Goal: Check status: Check status

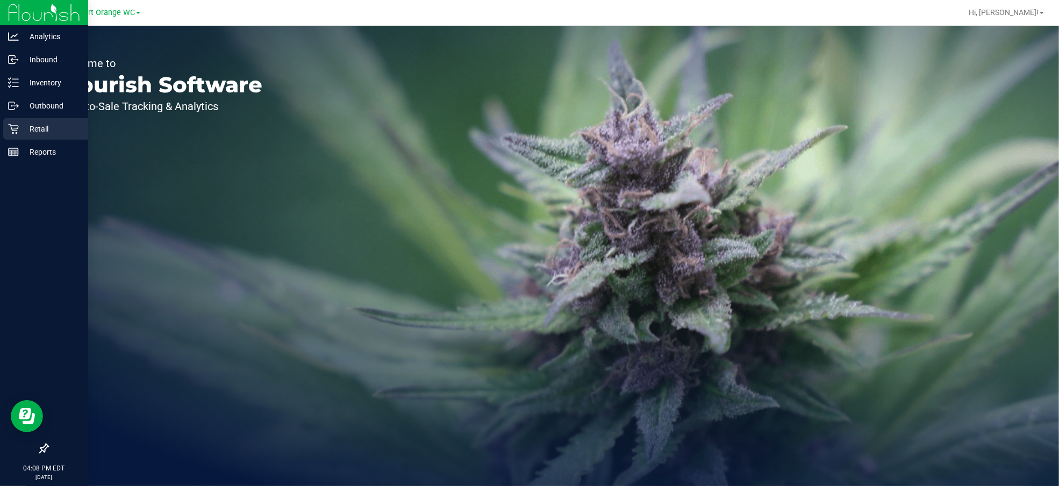
click at [11, 125] on icon at bounding box center [13, 129] width 11 height 11
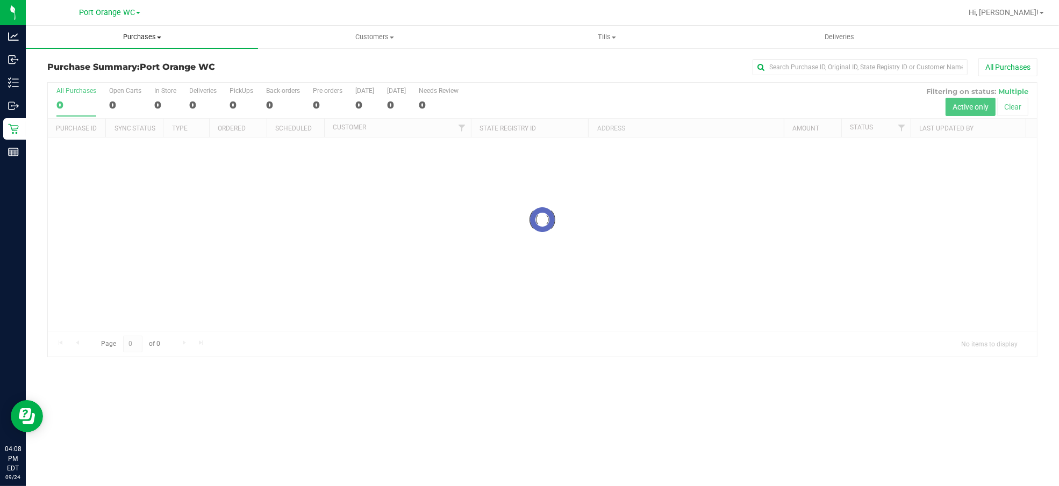
click at [135, 35] on span "Purchases" at bounding box center [142, 37] width 232 height 10
click at [95, 76] on li "Fulfillment" at bounding box center [142, 77] width 232 height 13
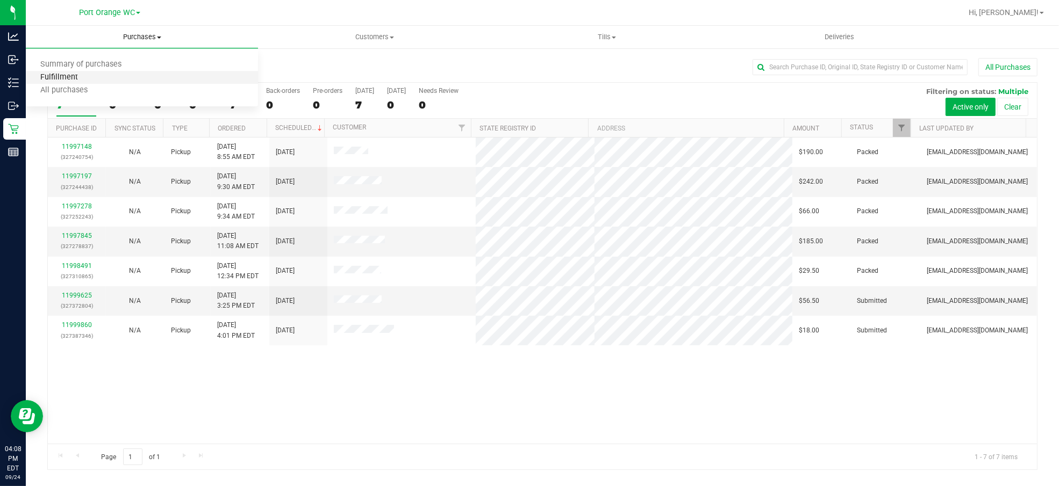
click at [73, 77] on span "Fulfillment" at bounding box center [59, 77] width 67 height 9
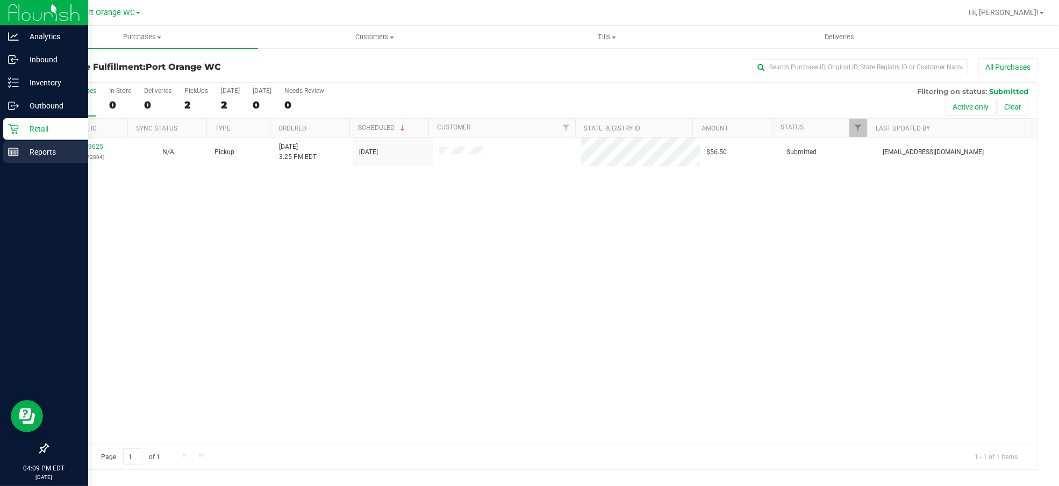
click at [17, 153] on rect at bounding box center [14, 152] width 10 height 8
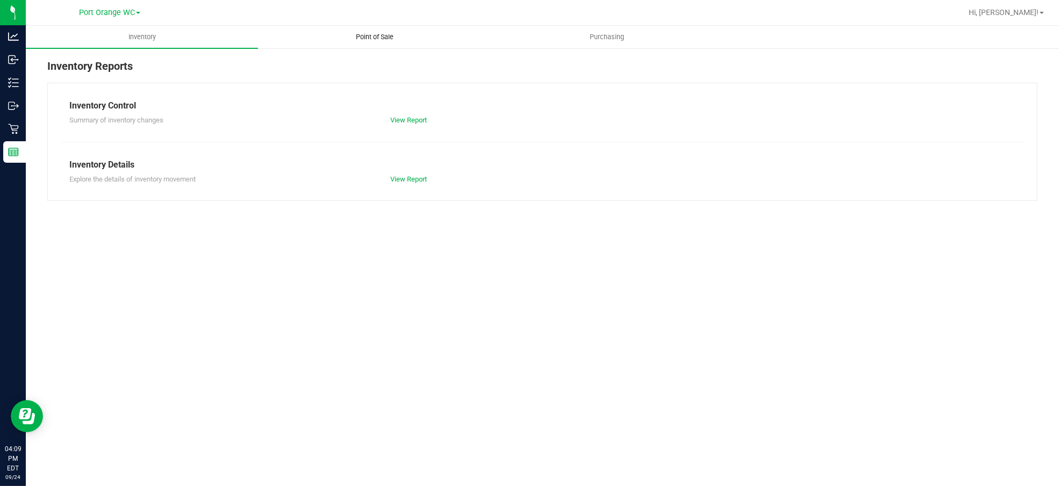
click at [376, 42] on uib-tab-heading "Point of Sale" at bounding box center [374, 36] width 231 height 21
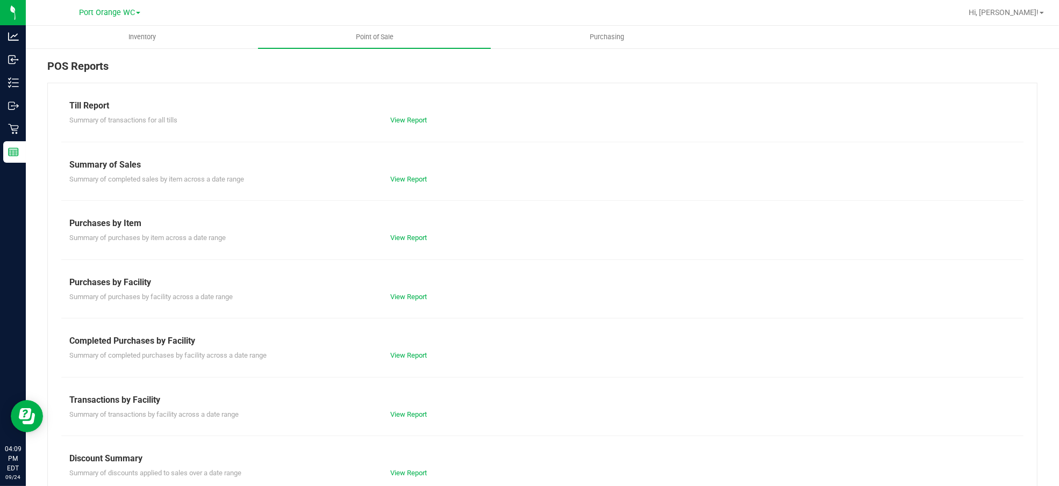
click at [406, 352] on div "View Report" at bounding box center [462, 355] width 160 height 11
click at [403, 357] on link "View Report" at bounding box center [408, 355] width 37 height 8
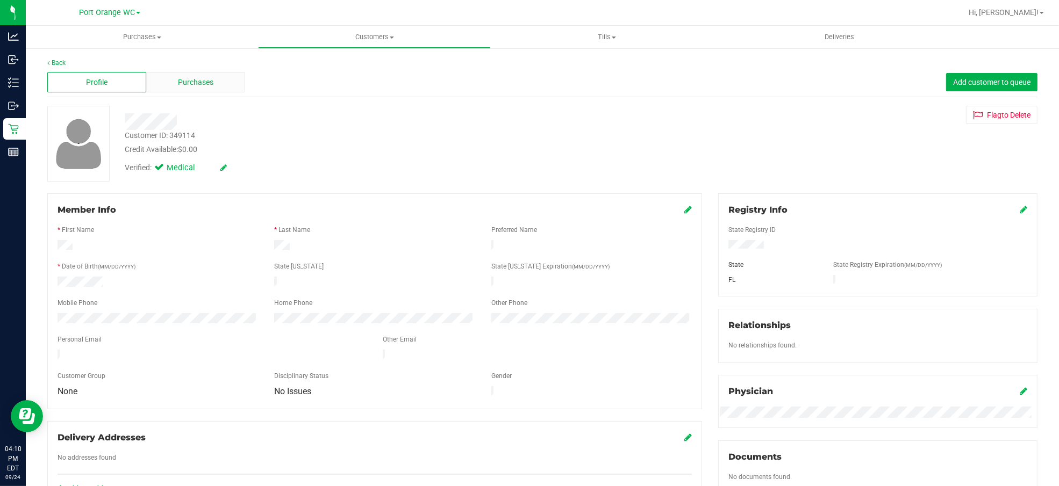
click at [205, 90] on div "Purchases" at bounding box center [195, 82] width 99 height 20
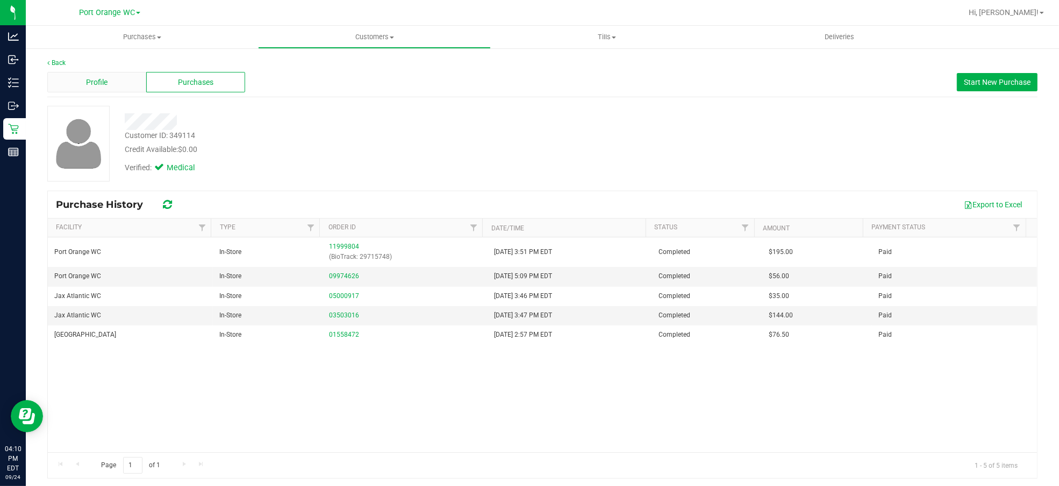
click at [98, 80] on span "Profile" at bounding box center [96, 82] width 21 height 11
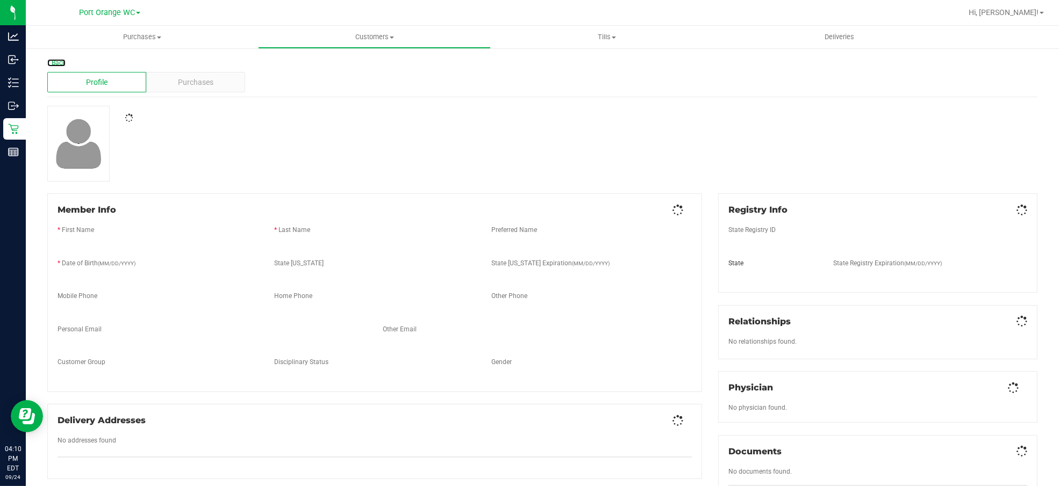
click at [58, 60] on link "Back" at bounding box center [56, 63] width 18 height 8
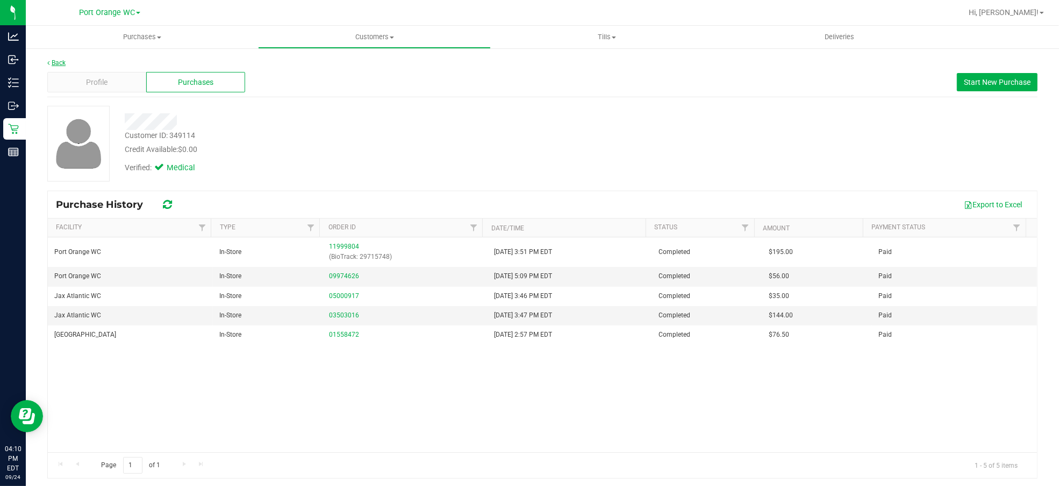
click at [60, 59] on link "Back" at bounding box center [56, 63] width 18 height 8
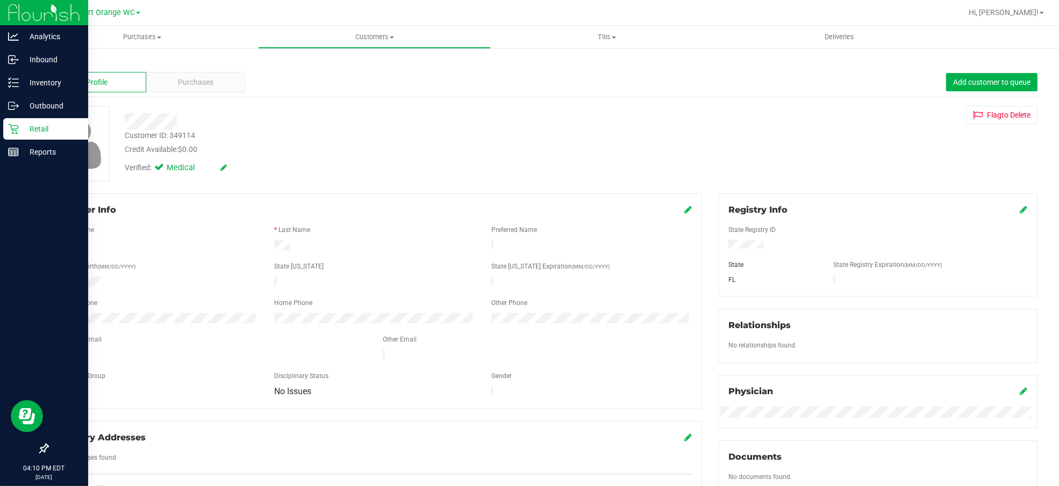
click at [0, 137] on link "Retail" at bounding box center [44, 129] width 88 height 23
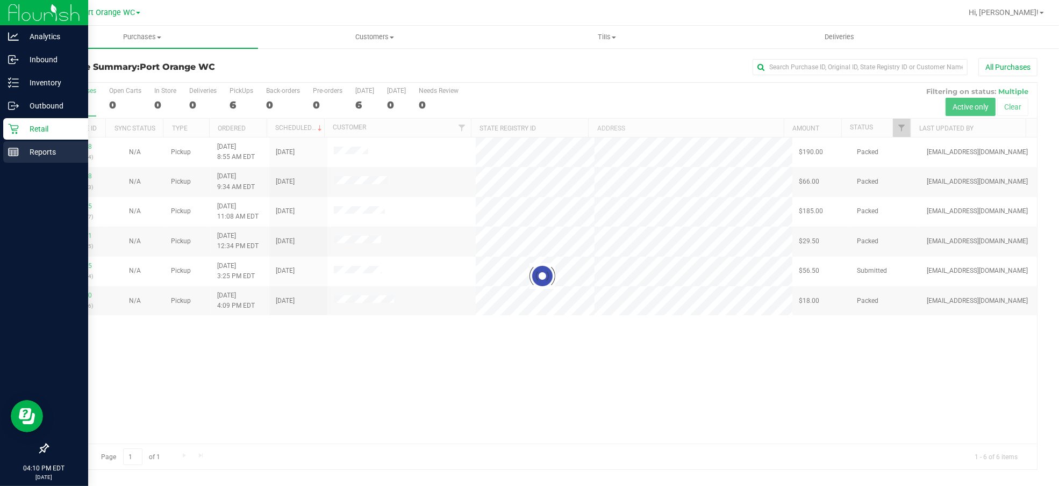
click at [30, 154] on p "Reports" at bounding box center [51, 152] width 64 height 13
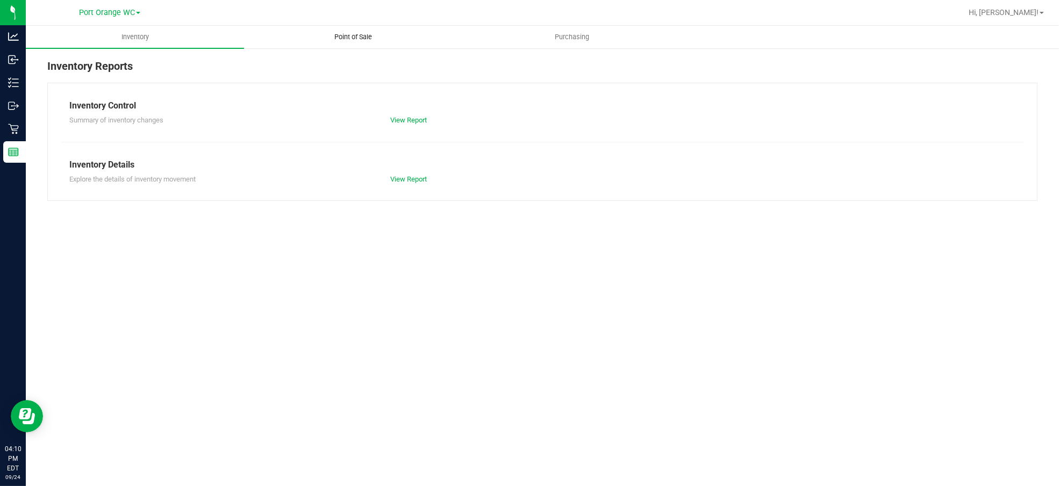
click at [347, 30] on uib-tab-heading "Point of Sale" at bounding box center [353, 36] width 217 height 21
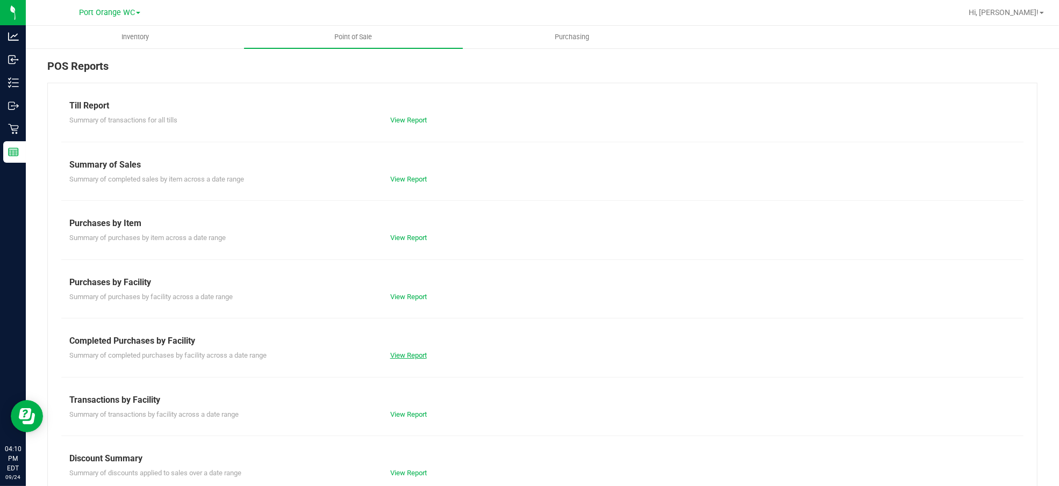
click at [412, 357] on link "View Report" at bounding box center [408, 355] width 37 height 8
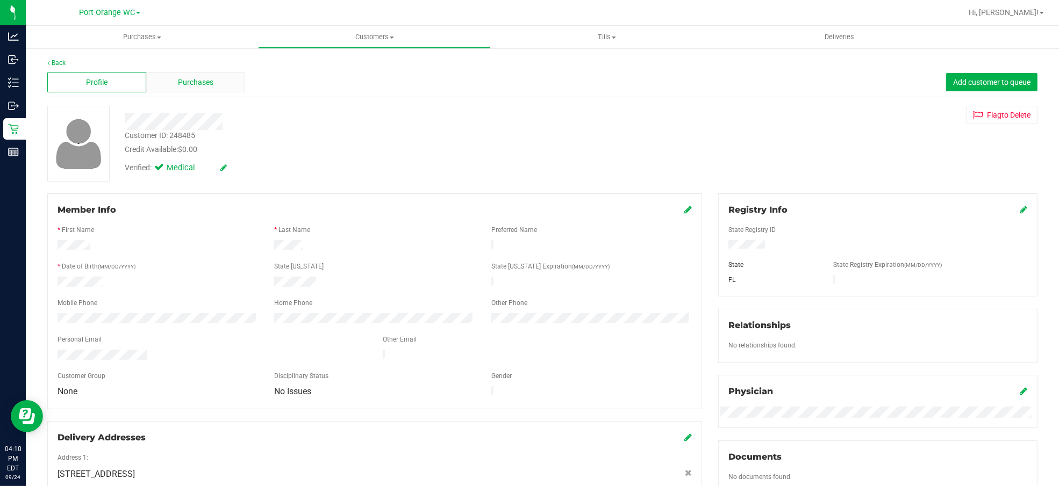
click at [205, 91] on div "Purchases" at bounding box center [195, 82] width 99 height 20
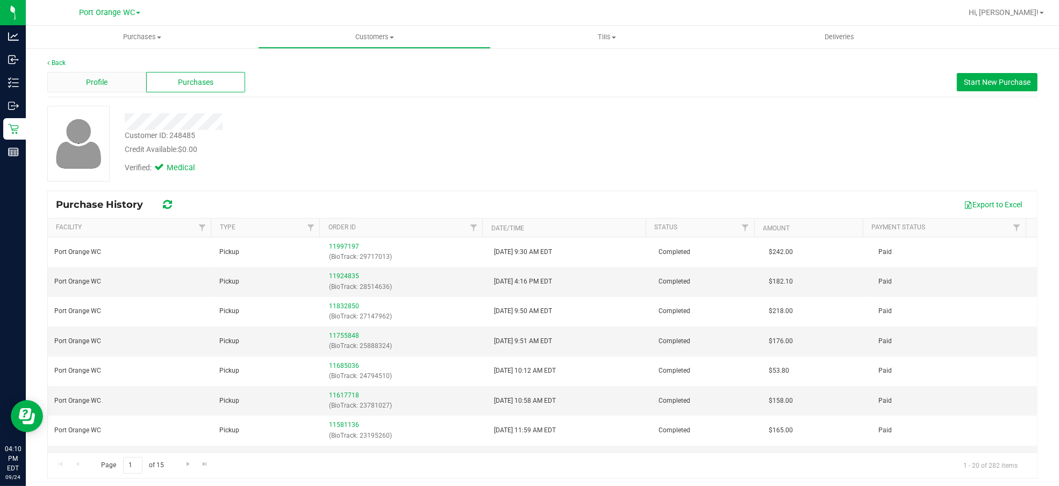
click at [109, 80] on div "Profile" at bounding box center [96, 82] width 99 height 20
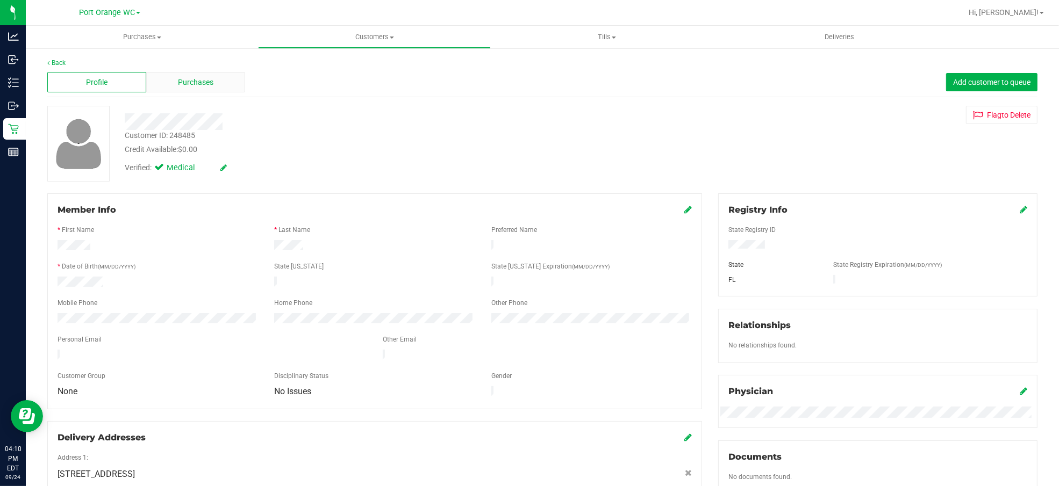
click at [211, 80] on span "Purchases" at bounding box center [195, 82] width 35 height 11
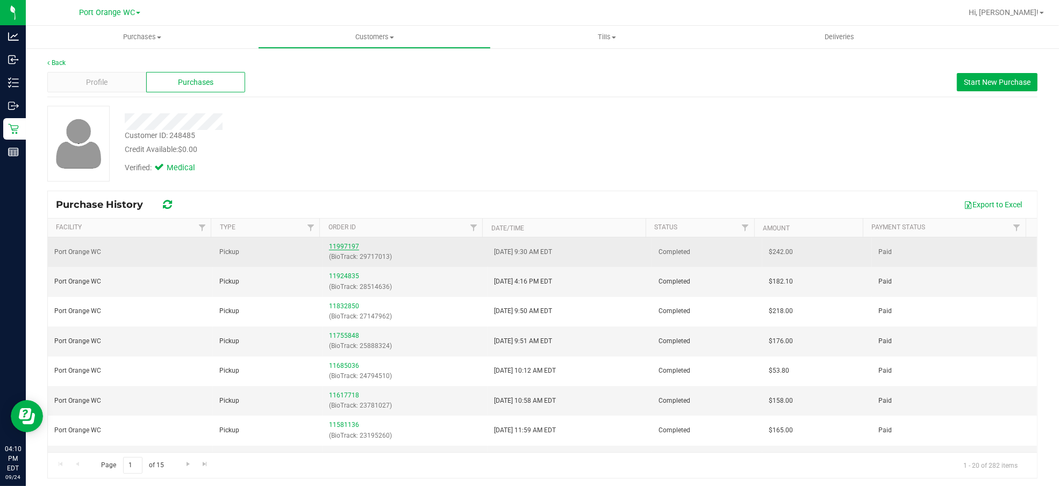
click at [331, 250] on link "11997197" at bounding box center [344, 247] width 30 height 8
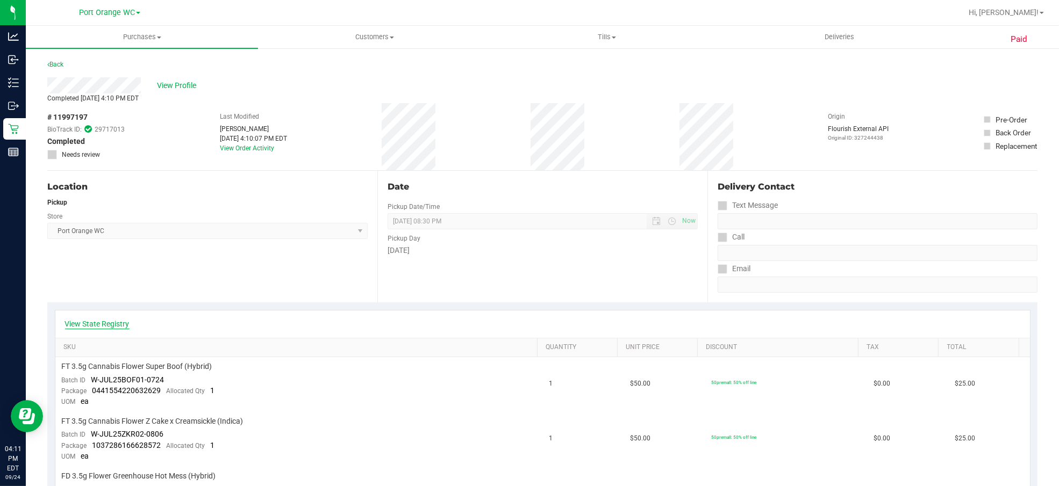
click at [90, 326] on link "View State Registry" at bounding box center [97, 324] width 64 height 11
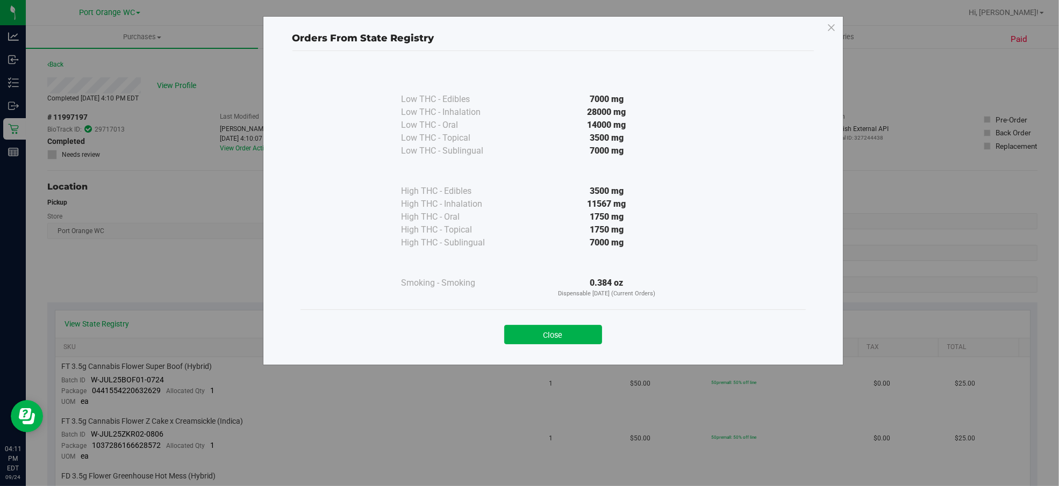
click at [555, 354] on div "Low THC - Edibles 7000 mg Low THC - Inhalation" at bounding box center [552, 203] width 521 height 304
click at [556, 339] on button "Close" at bounding box center [553, 334] width 98 height 19
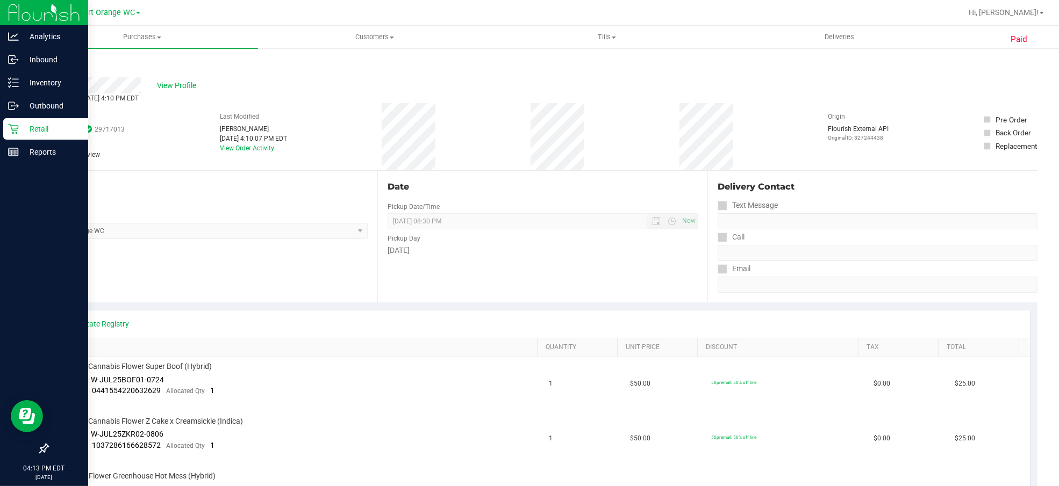
click at [36, 124] on p "Retail" at bounding box center [51, 129] width 64 height 13
